Goal: Information Seeking & Learning: Learn about a topic

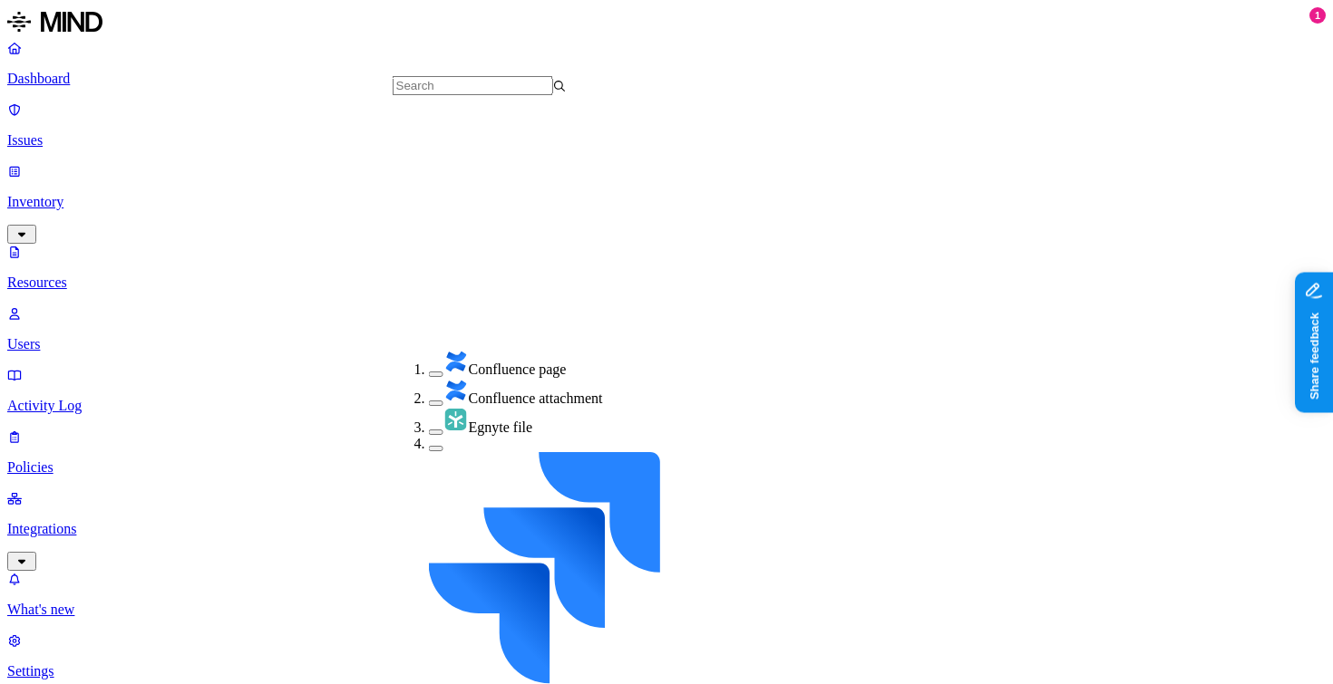
scroll to position [346, 0]
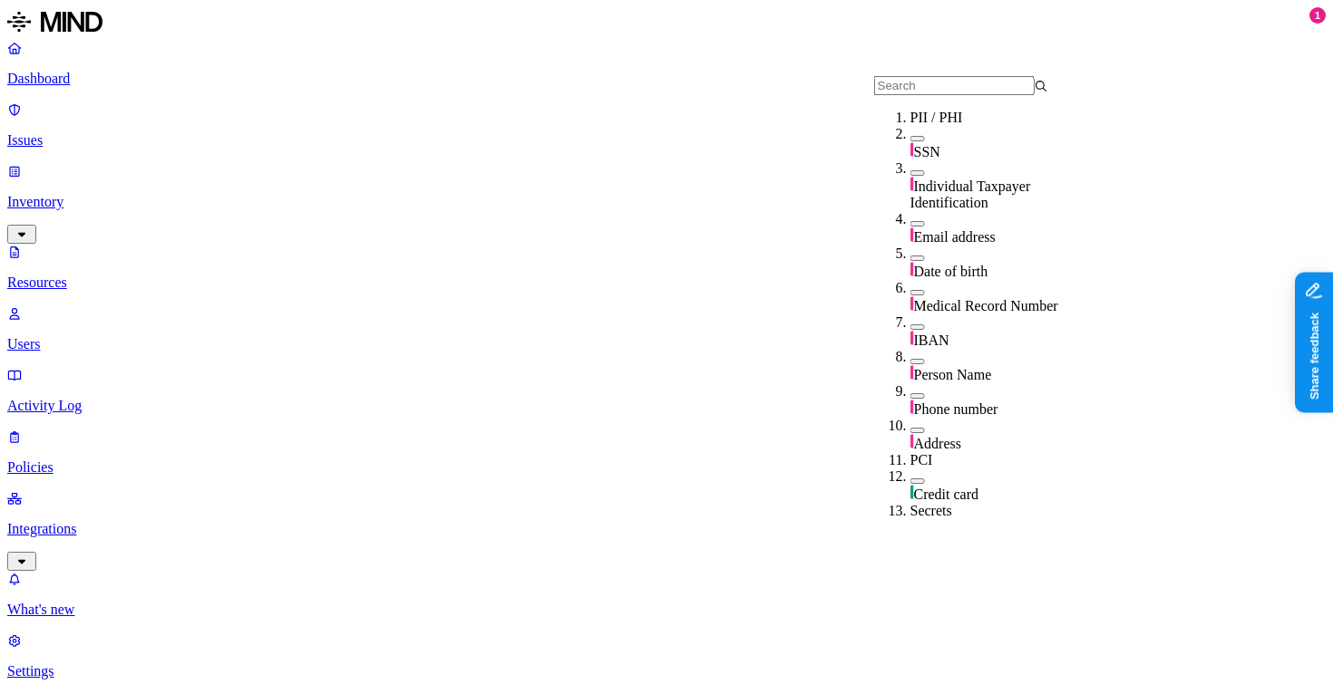
click at [917, 160] on div "SSN" at bounding box center [997, 151] width 174 height 18
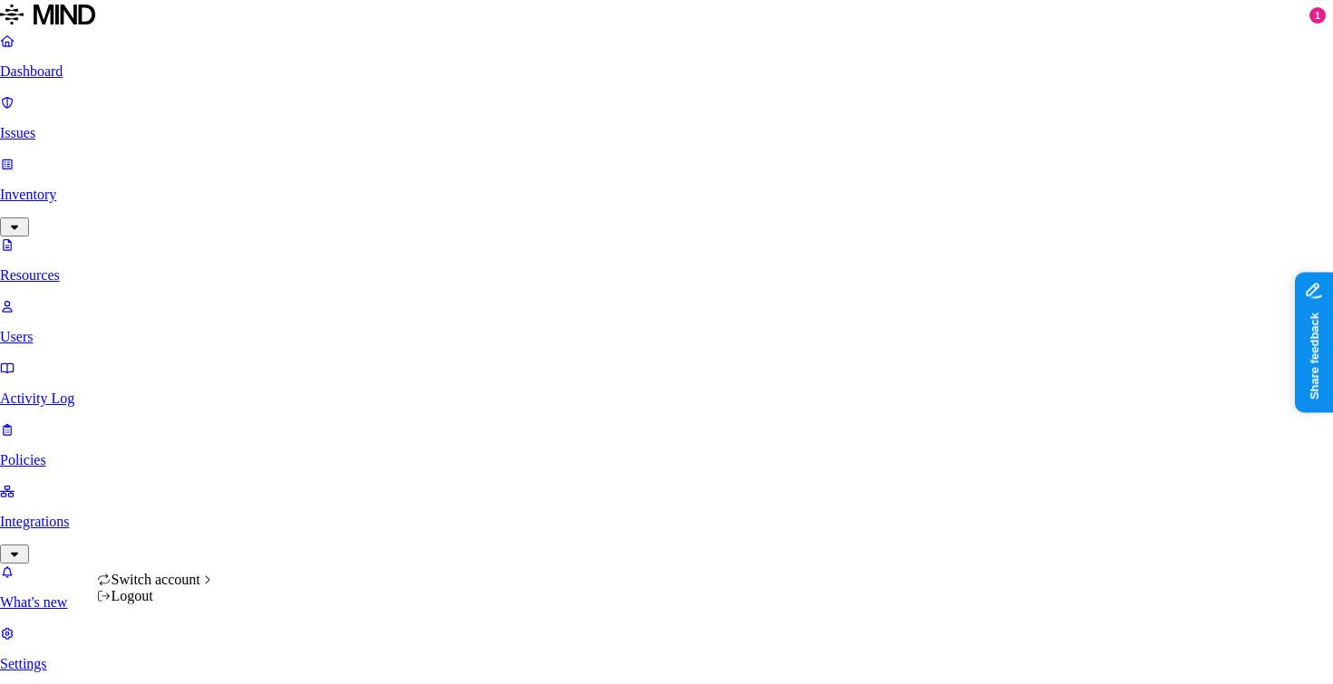
click at [174, 662] on html "Dashboard Issues Inventory Resources Users Activity Log Policies Integrations W…" at bounding box center [666, 641] width 1333 height 1282
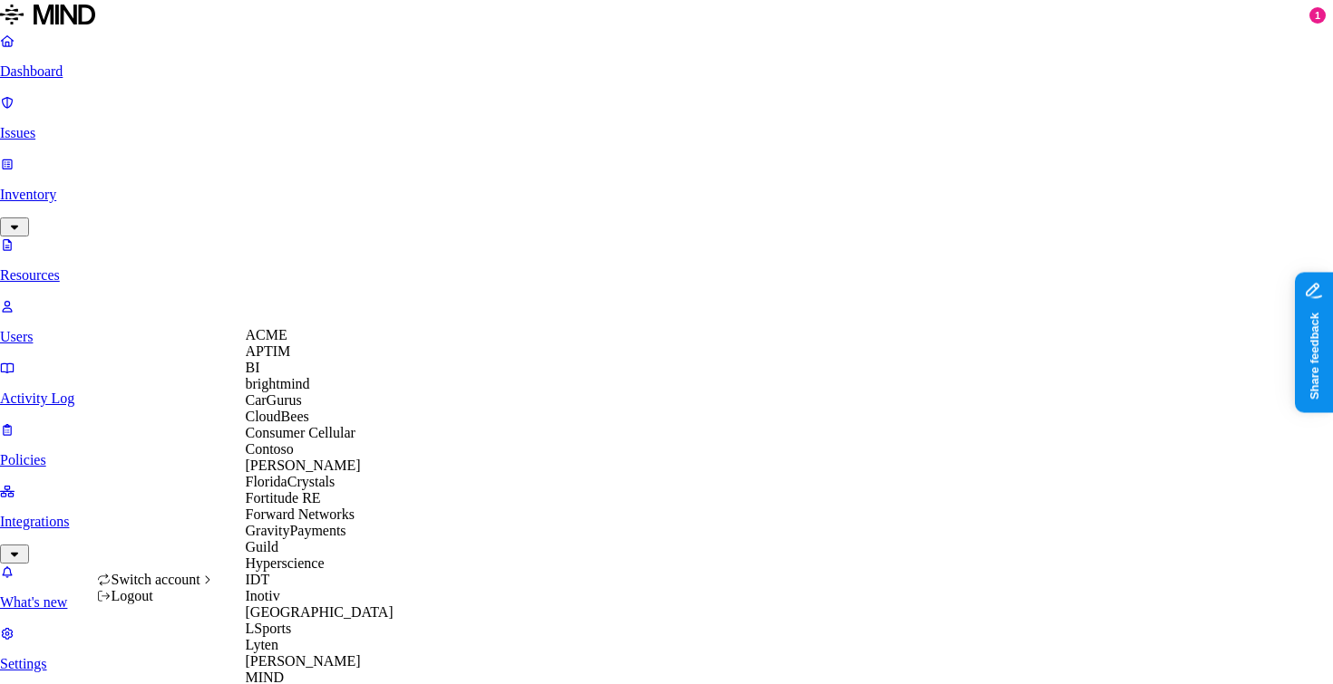
click at [325, 425] on div "CloudBees" at bounding box center [334, 417] width 176 height 16
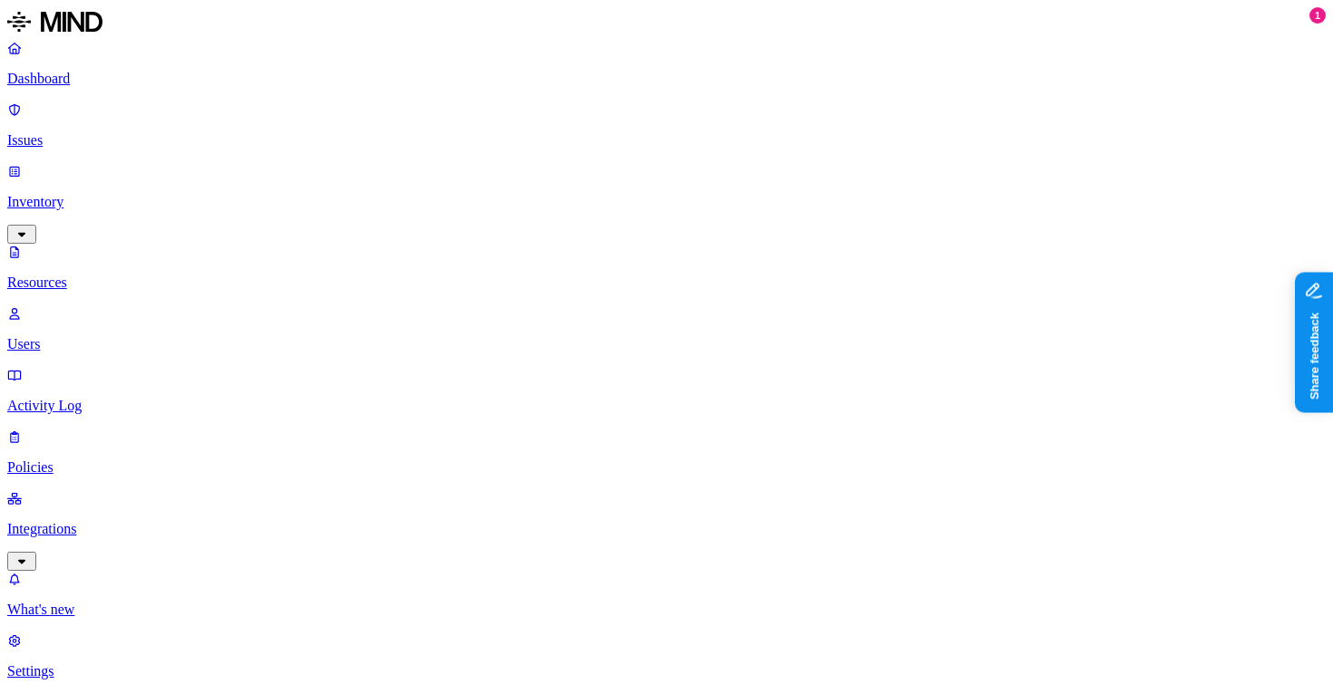
click at [82, 460] on p "Policies" at bounding box center [666, 468] width 1318 height 16
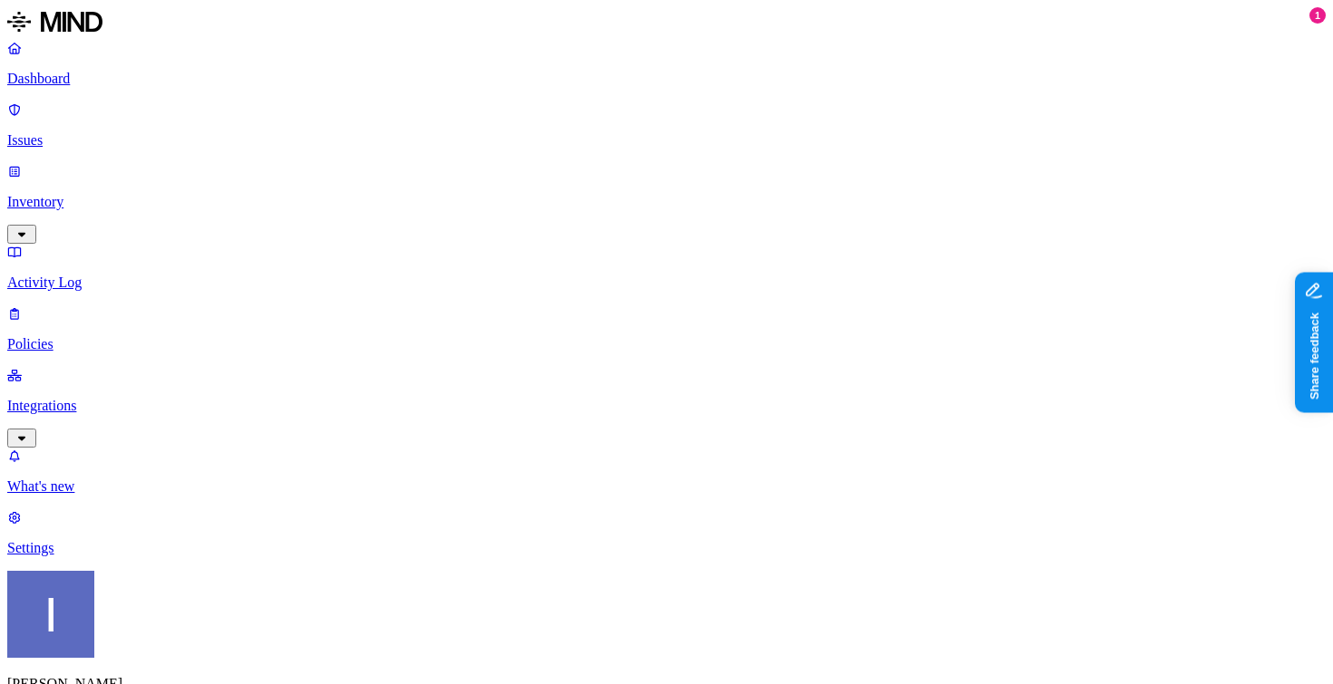
click at [145, 398] on p "Integrations" at bounding box center [666, 406] width 1318 height 16
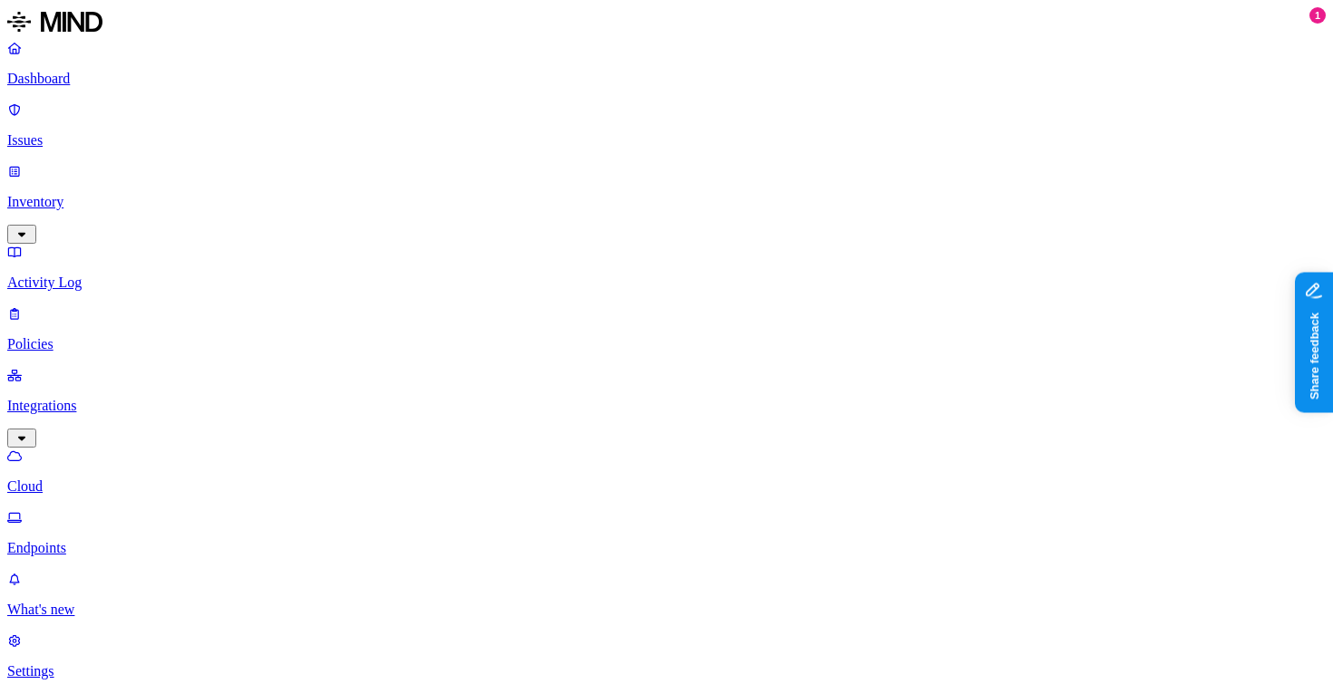
click at [132, 448] on link "Cloud" at bounding box center [666, 471] width 1318 height 47
click at [131, 510] on link "Endpoints" at bounding box center [666, 533] width 1318 height 47
click at [140, 448] on link "Cloud" at bounding box center [666, 471] width 1318 height 47
click at [63, 194] on p "Inventory" at bounding box center [666, 202] width 1318 height 16
click at [111, 306] on link "Users" at bounding box center [666, 329] width 1318 height 47
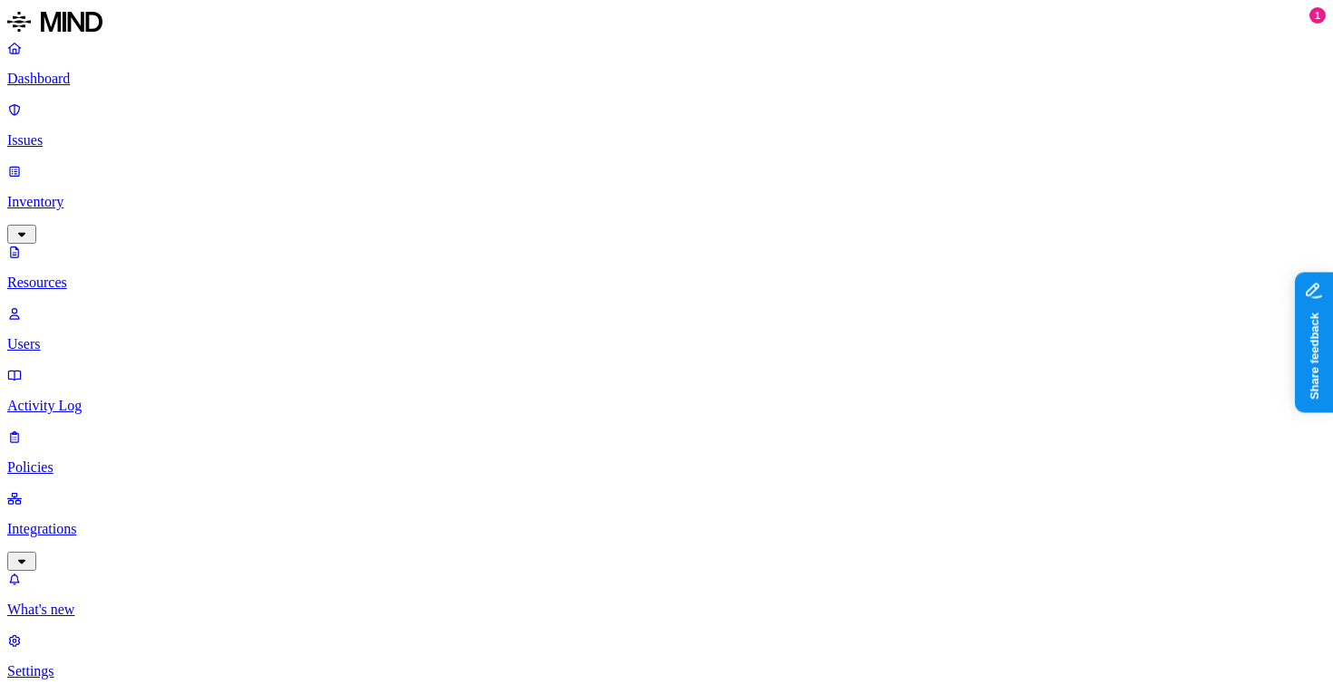
click at [154, 275] on p "Resources" at bounding box center [666, 283] width 1318 height 16
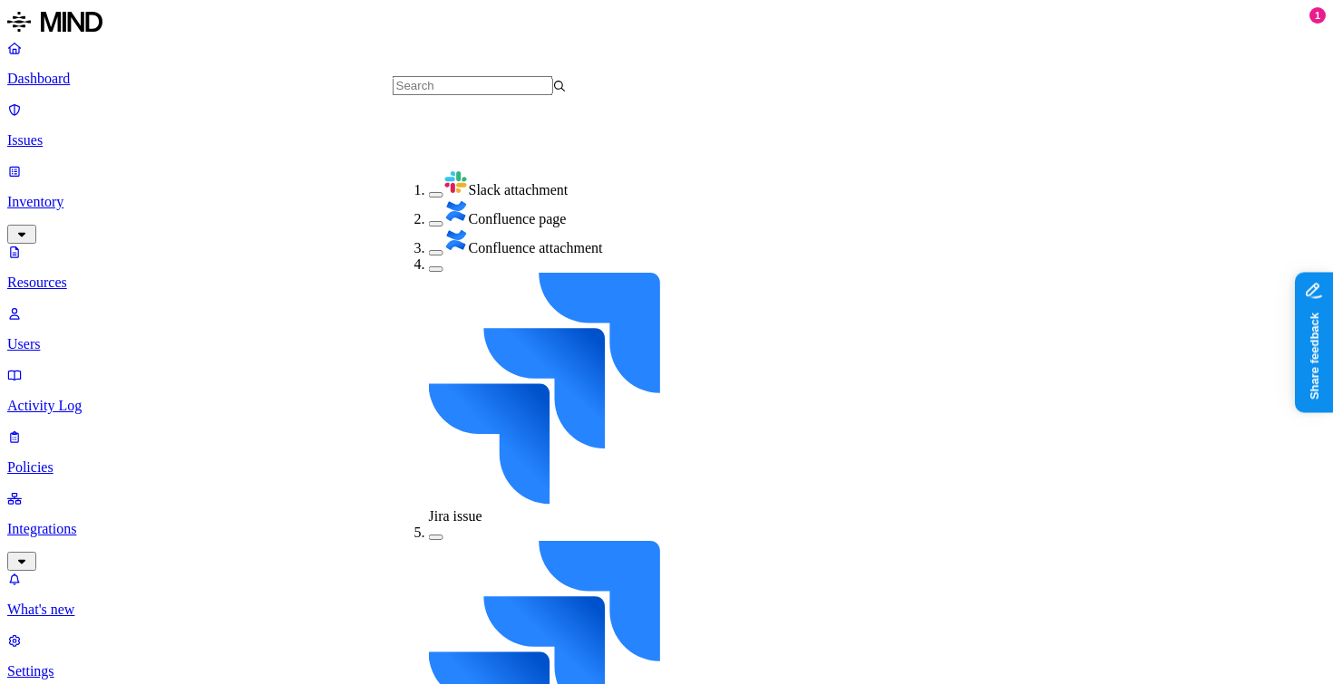
scroll to position [211, 0]
drag, startPoint x: 416, startPoint y: 315, endPoint x: 421, endPoint y: 306, distance: 9.3
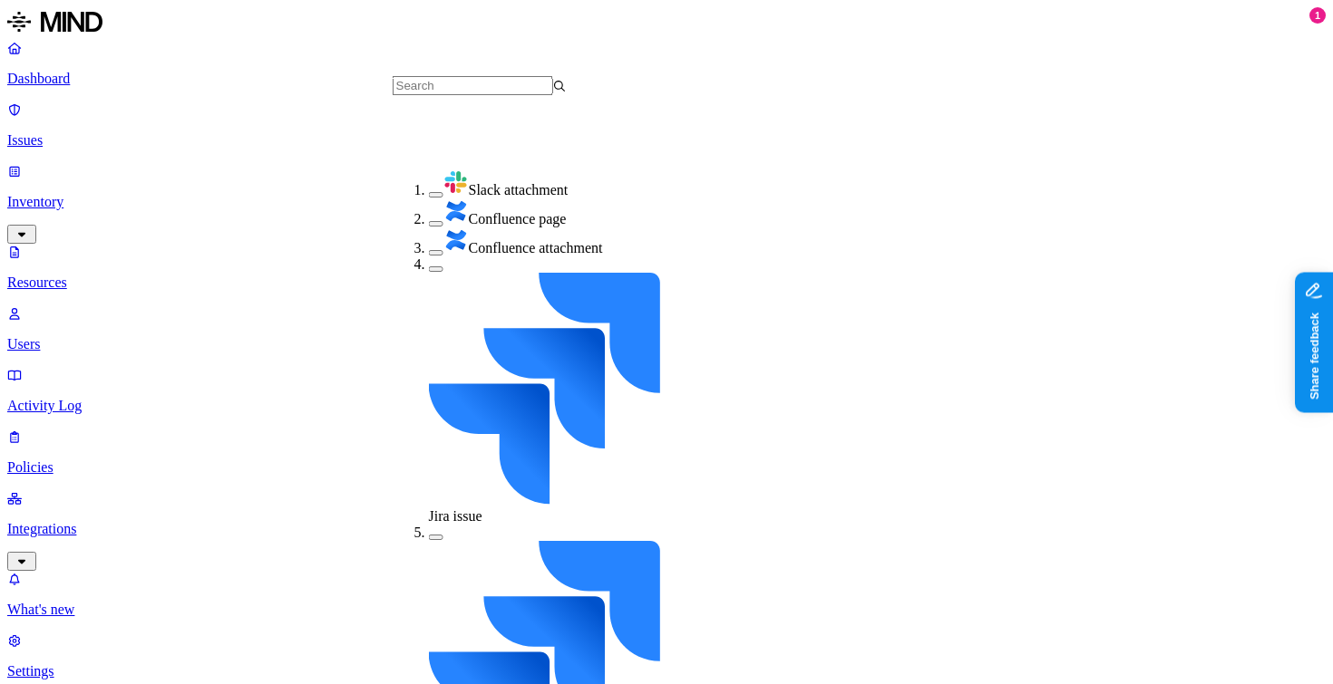
click at [518, 189] on ol "Slack attachment Confluence page Confluence attachment Jira issue Jira attachme…" at bounding box center [498, 571] width 210 height 803
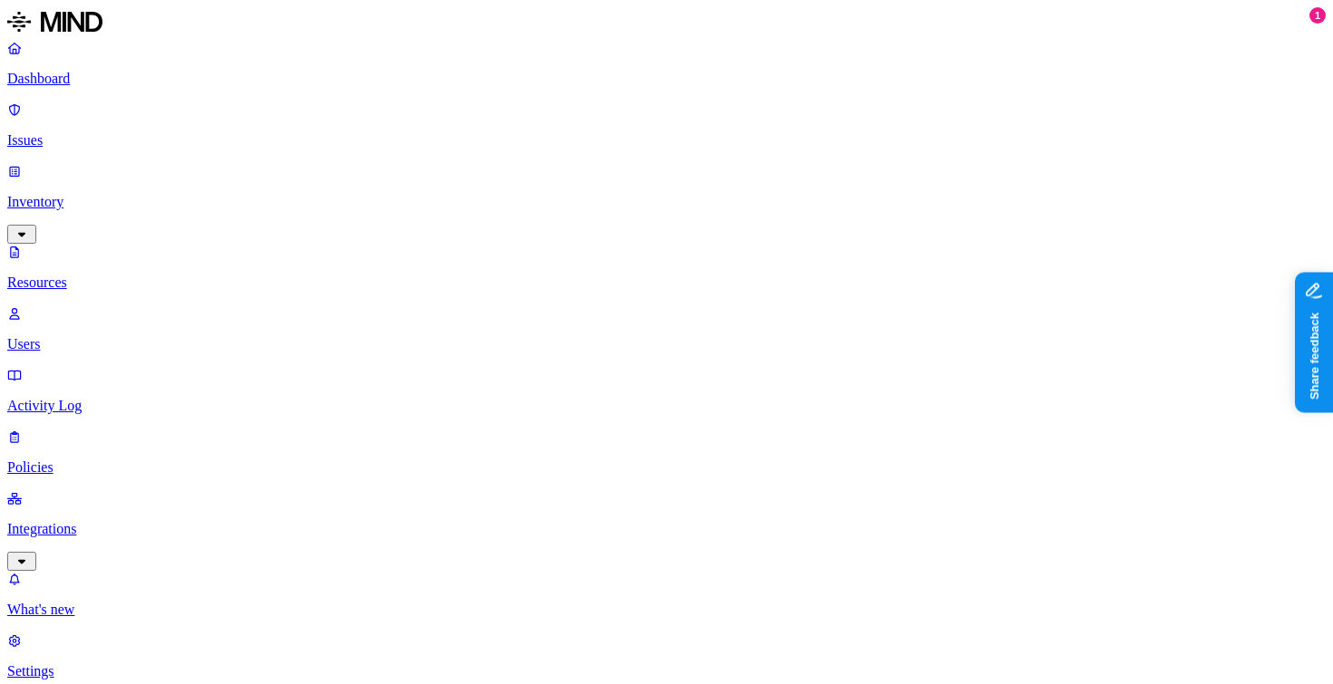
click at [93, 460] on p "Policies" at bounding box center [666, 468] width 1318 height 16
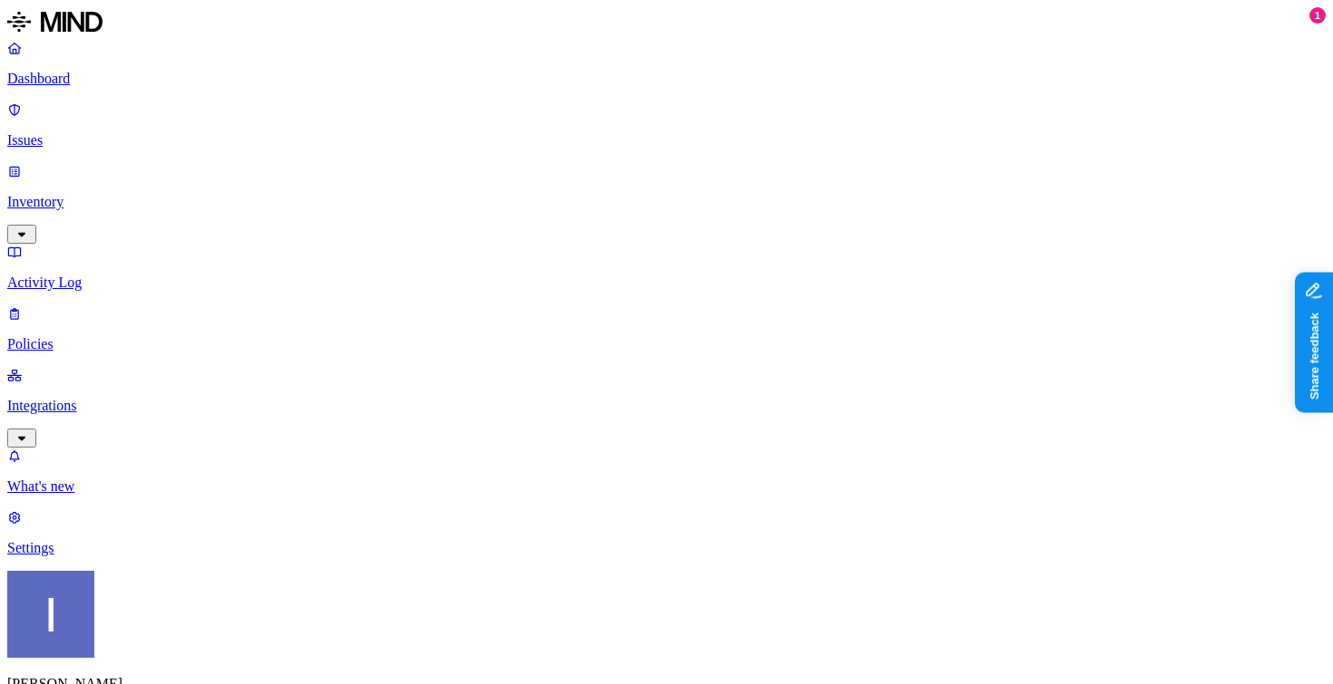
click at [132, 132] on p "Issues" at bounding box center [666, 140] width 1318 height 16
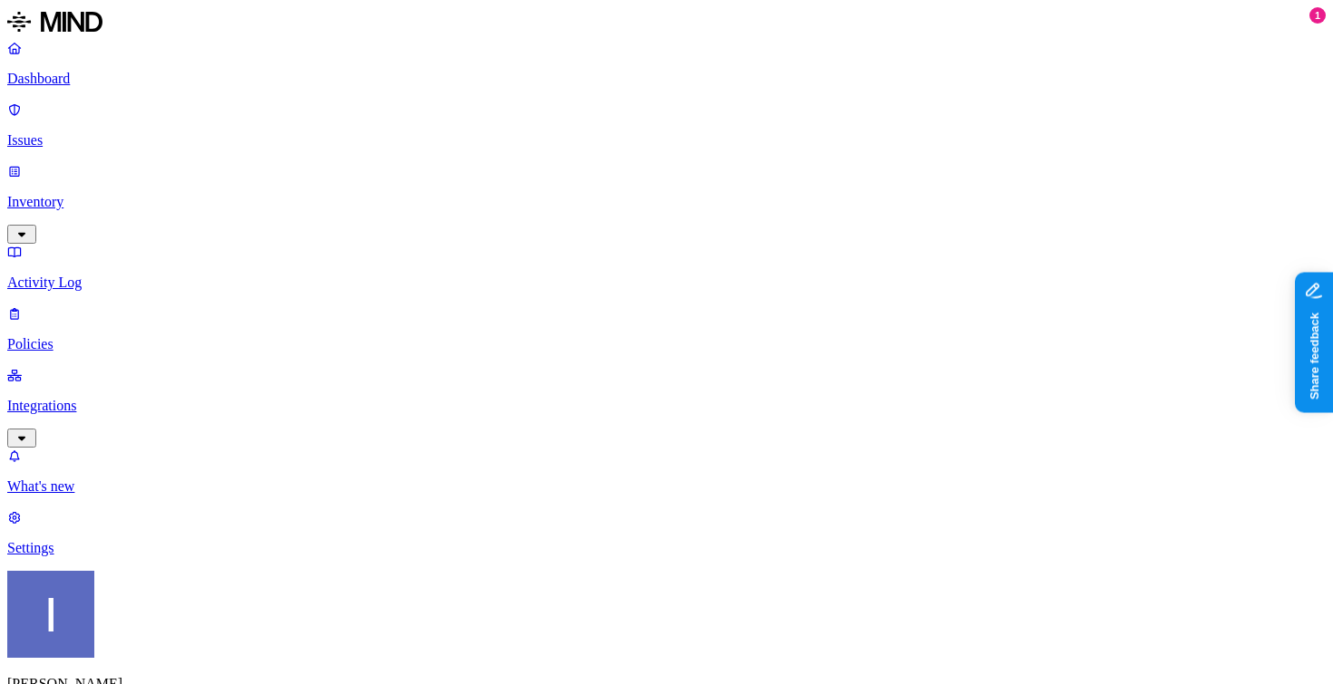
scroll to position [190, 0]
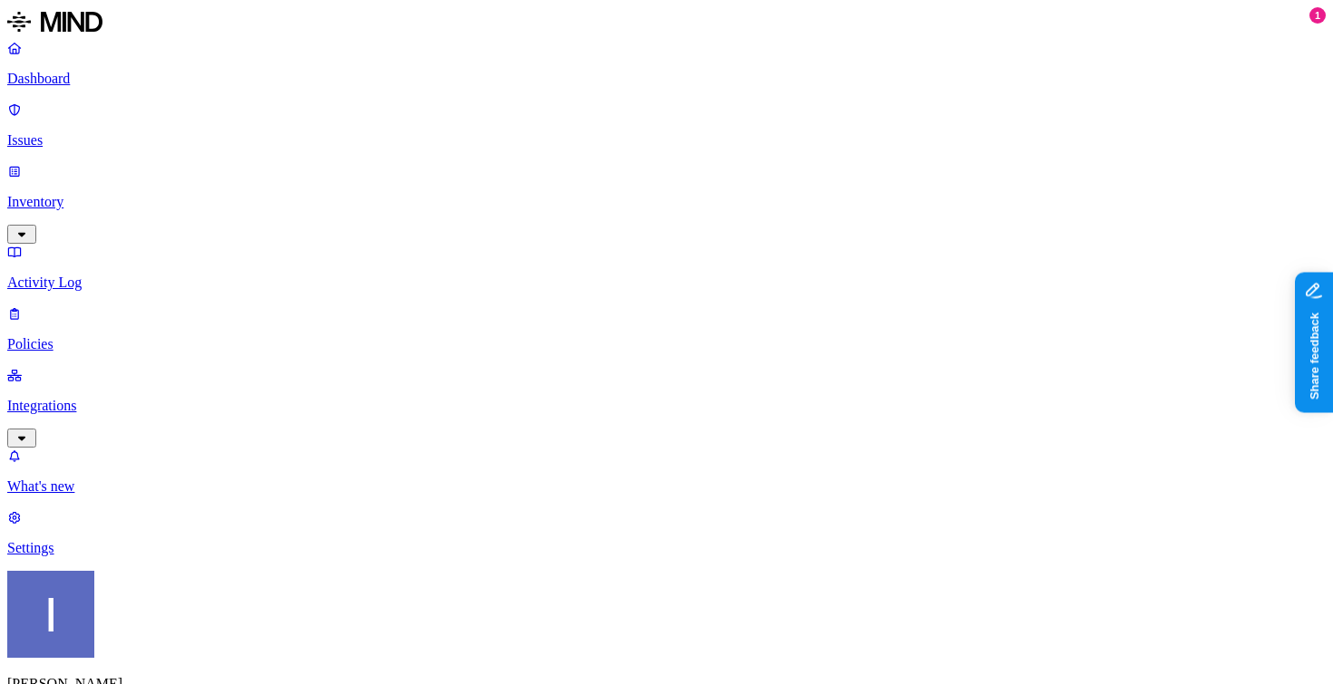
scroll to position [169, 0]
click at [73, 478] on nav "Dashboard Issues Inventory Activity Log Policies Integrations What's new 1 Sett…" at bounding box center [666, 298] width 1318 height 517
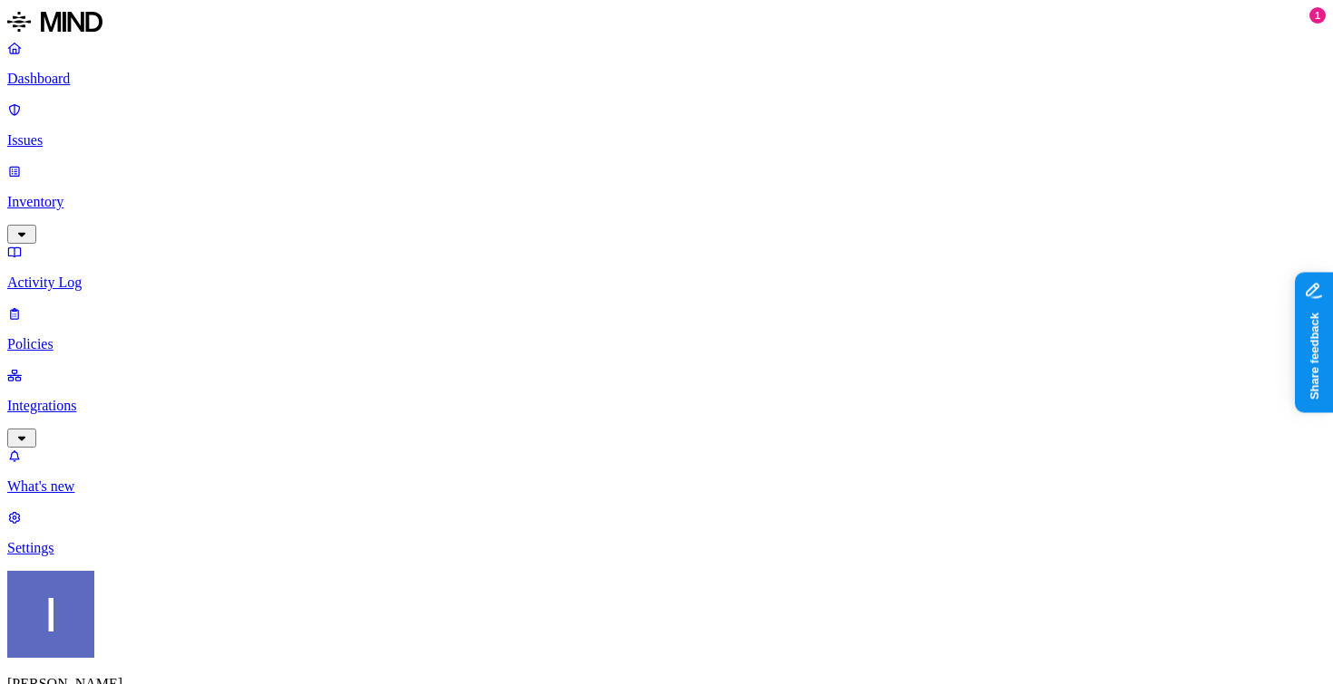
click at [347, 296] on span "Resolved" at bounding box center [355, 303] width 54 height 15
click at [352, 228] on span "In Progress" at bounding box center [353, 244] width 50 height 32
click at [328, 155] on div "Open" at bounding box center [328, 164] width 0 height 53
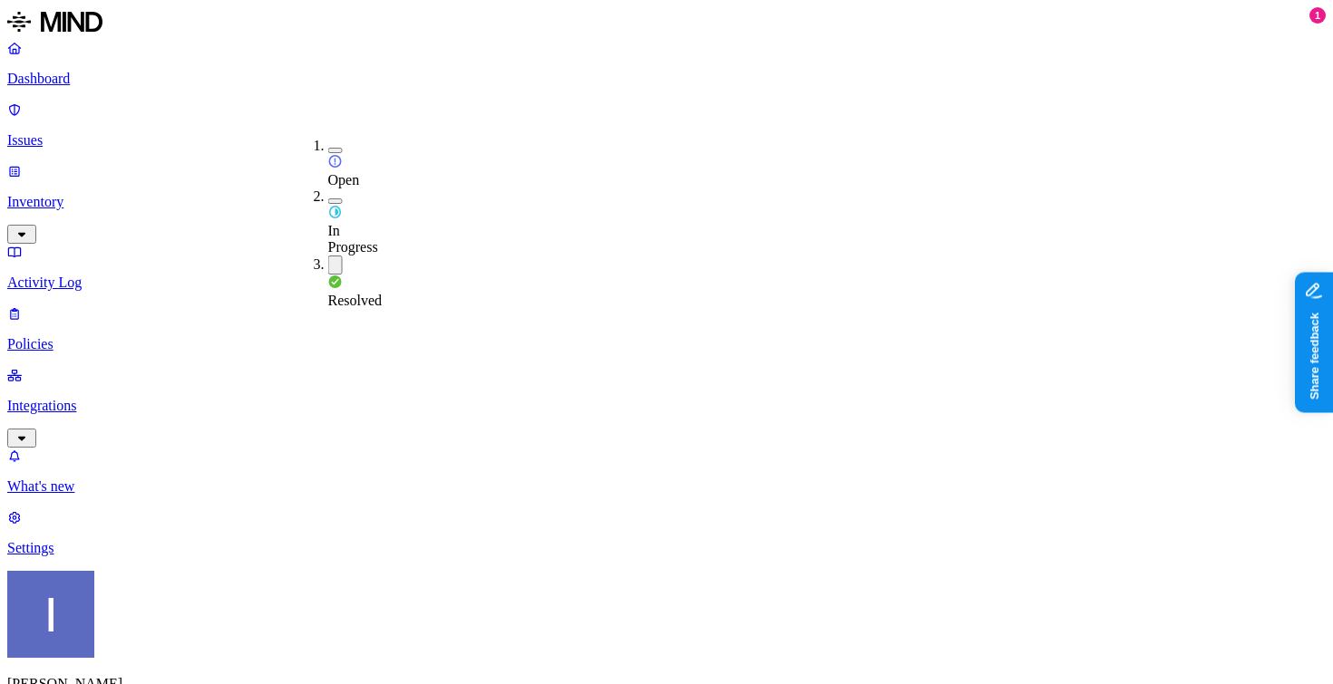
click at [100, 437] on nav "Dashboard Issues Inventory Activity Log Policies Integrations What's new 1 Sett…" at bounding box center [666, 298] width 1318 height 517
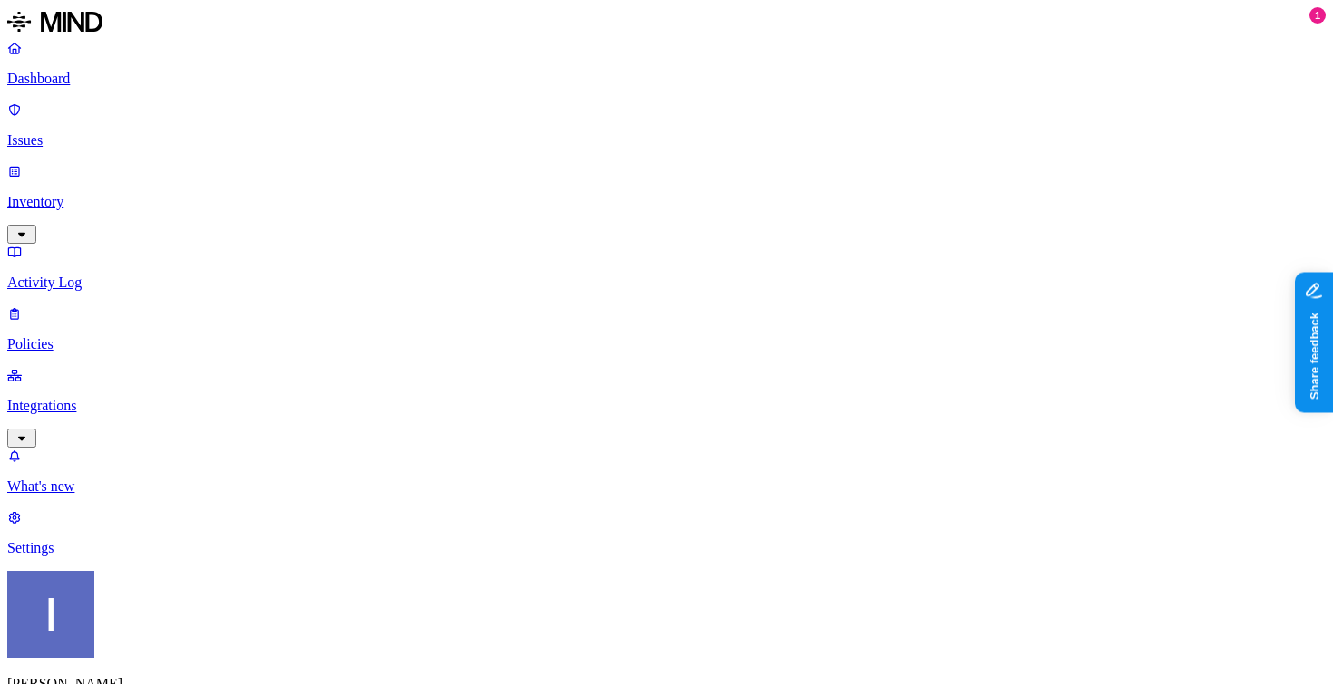
click at [137, 306] on link "Policies" at bounding box center [666, 329] width 1318 height 47
click at [149, 132] on p "Issues" at bounding box center [666, 140] width 1318 height 16
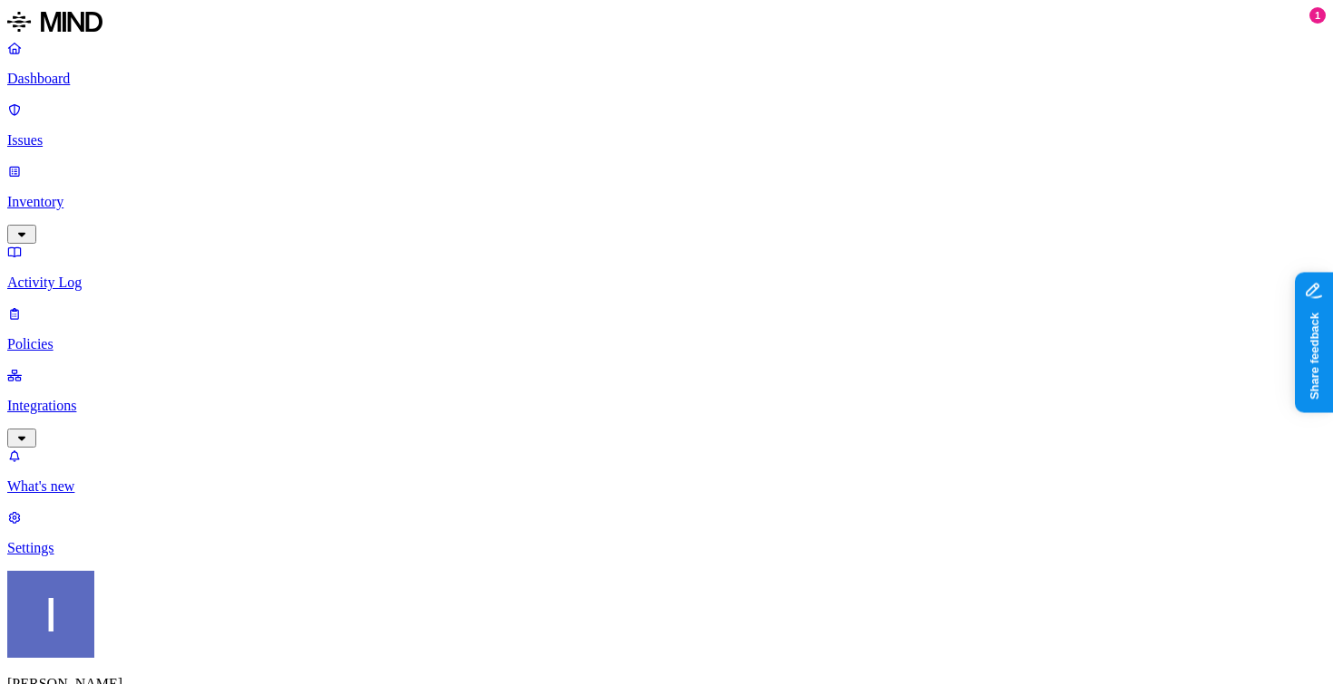
scroll to position [627, 0]
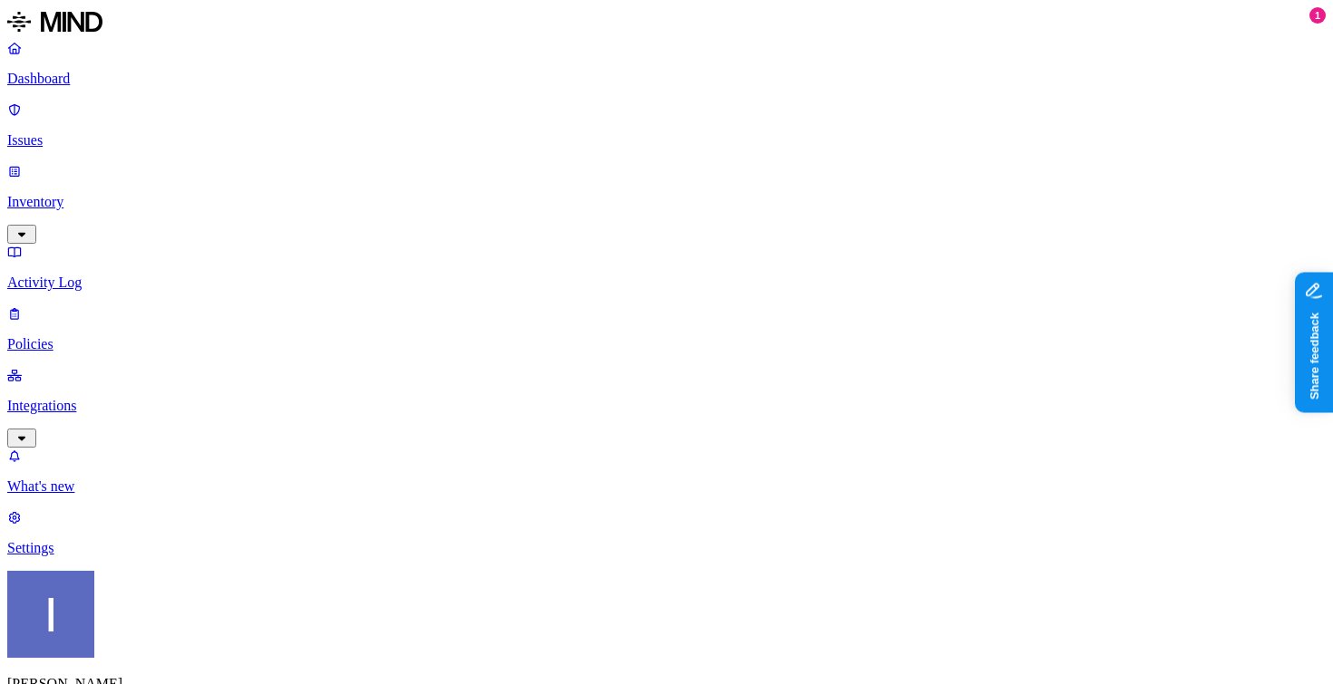
scroll to position [627, 0]
